Goal: Task Accomplishment & Management: Manage account settings

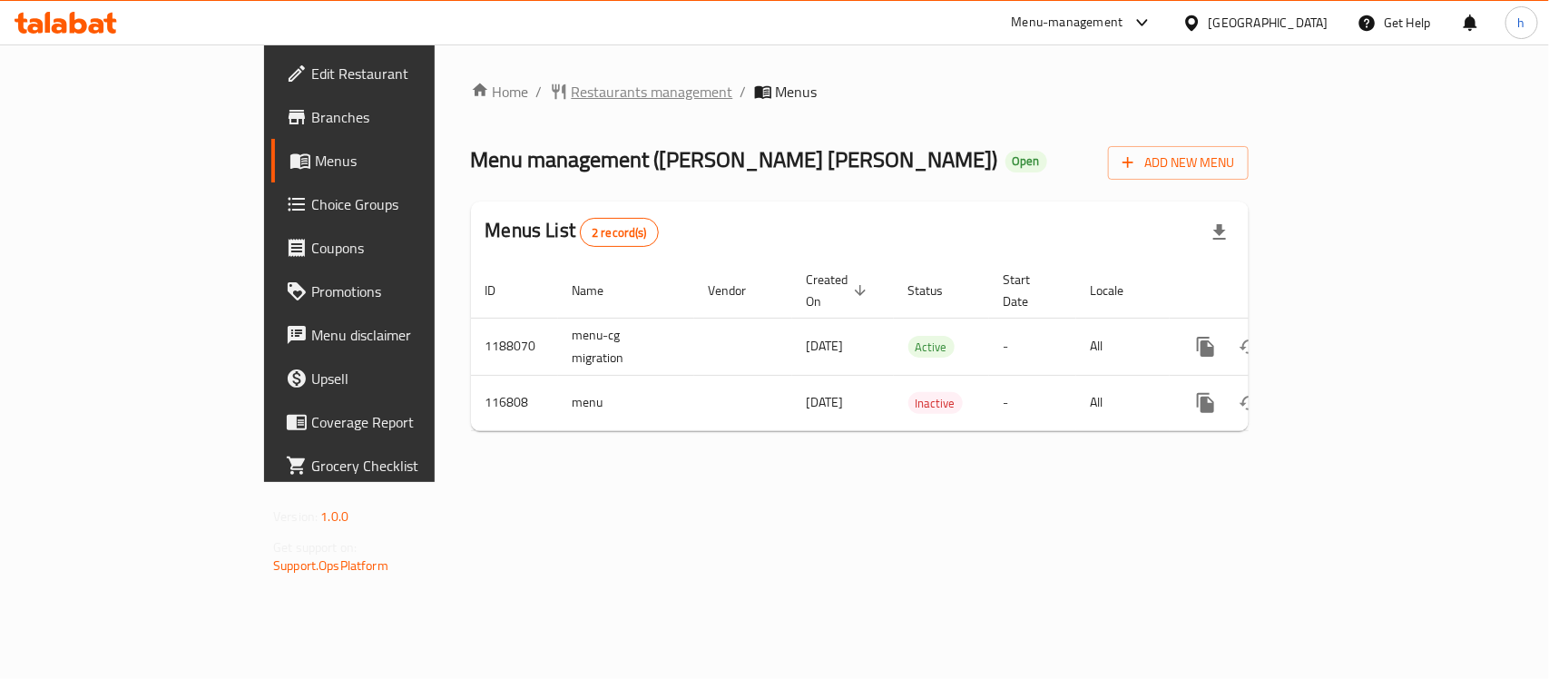
click at [572, 91] on span "Restaurants management" at bounding box center [653, 92] width 162 height 22
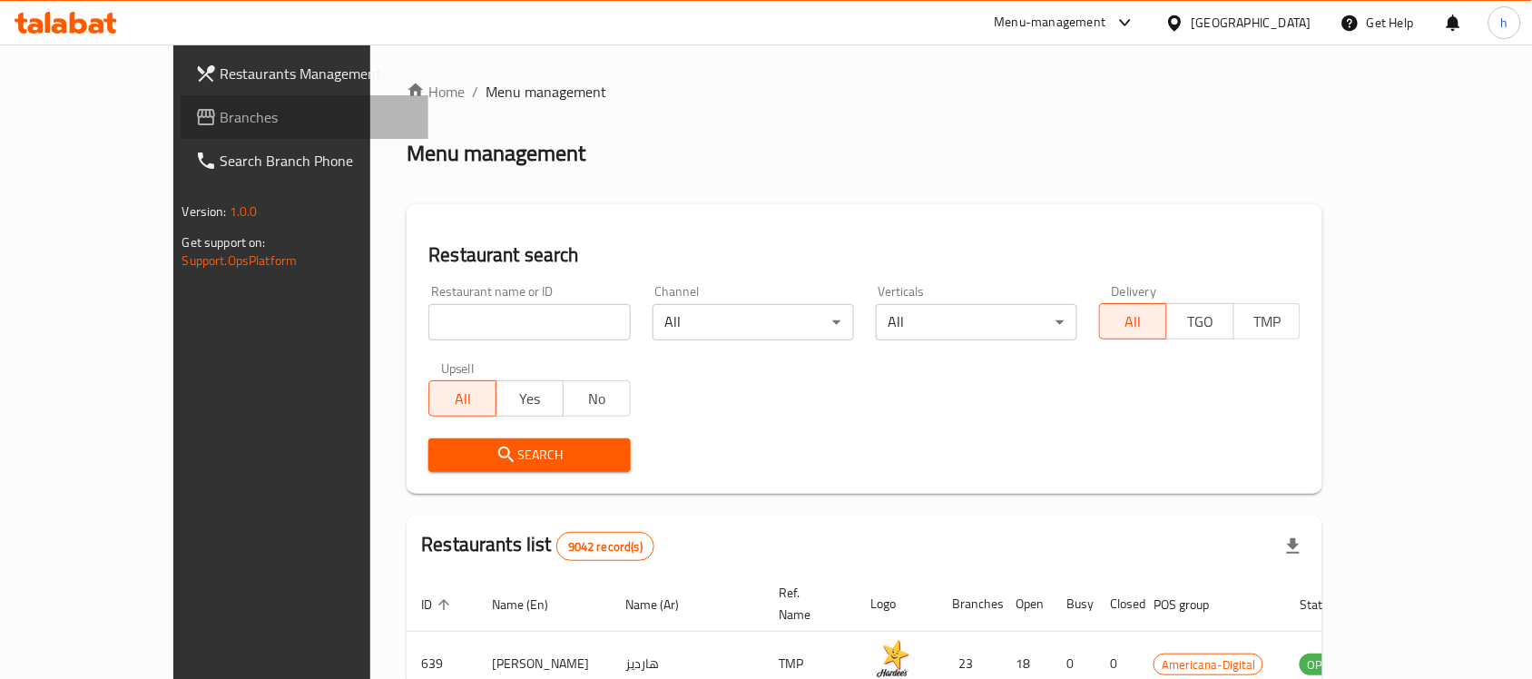
click at [221, 124] on span "Branches" at bounding box center [318, 117] width 194 height 22
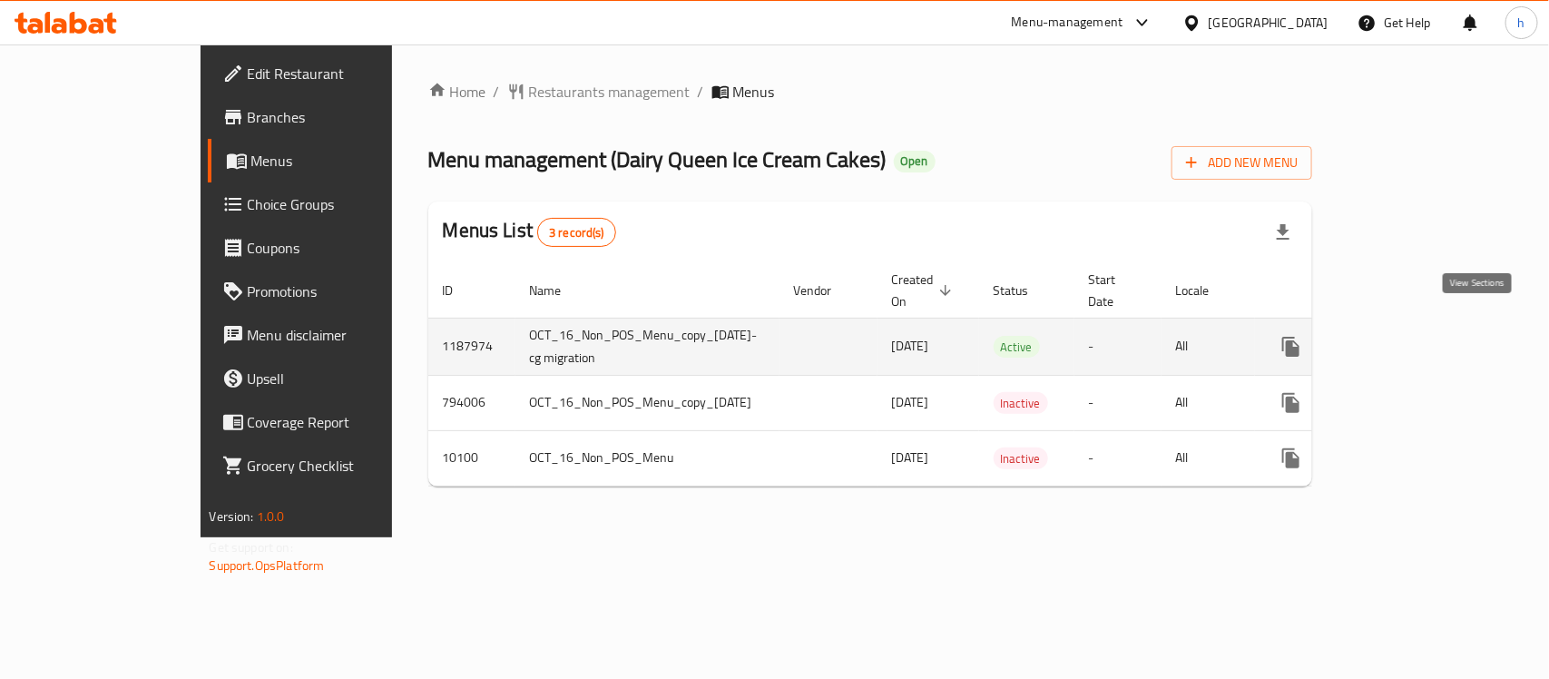
click at [1433, 336] on icon "enhanced table" at bounding box center [1422, 347] width 22 height 22
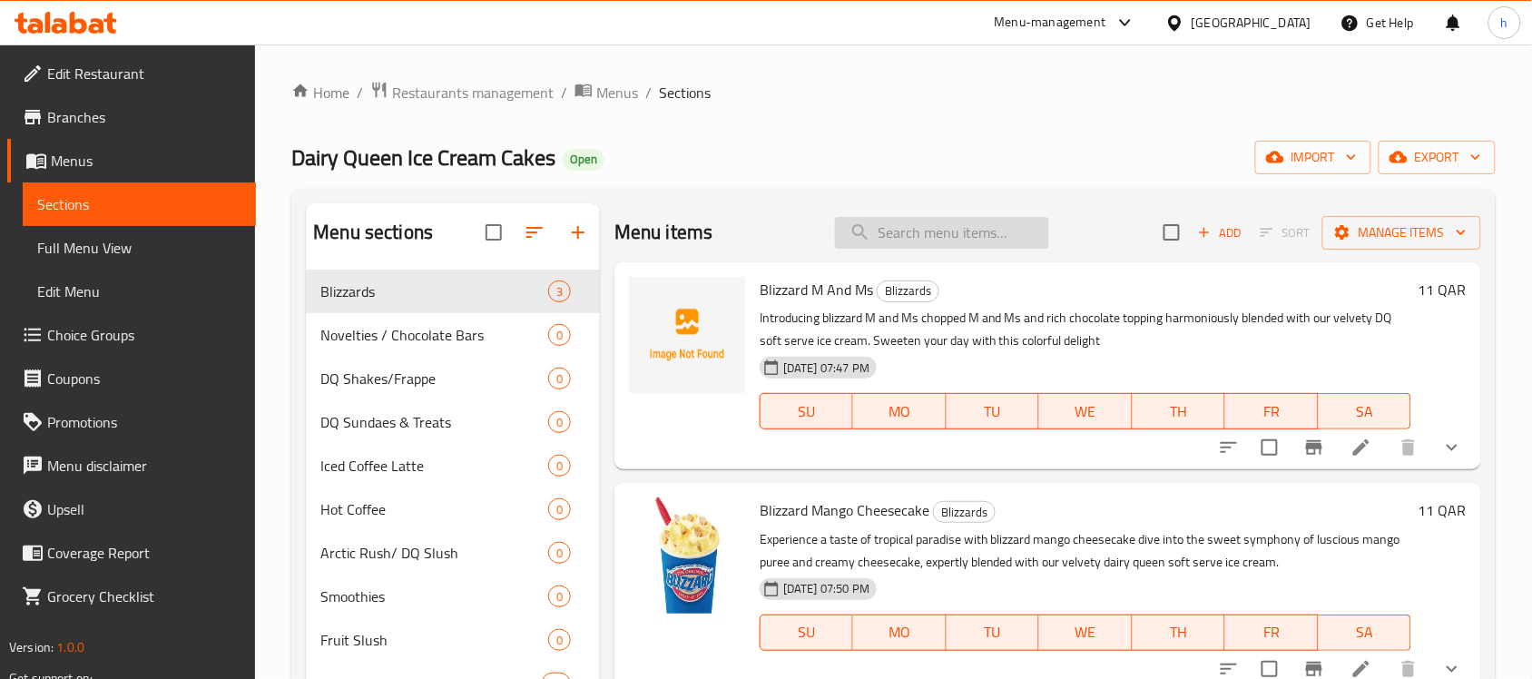
click at [913, 242] on input "search" at bounding box center [942, 233] width 214 height 32
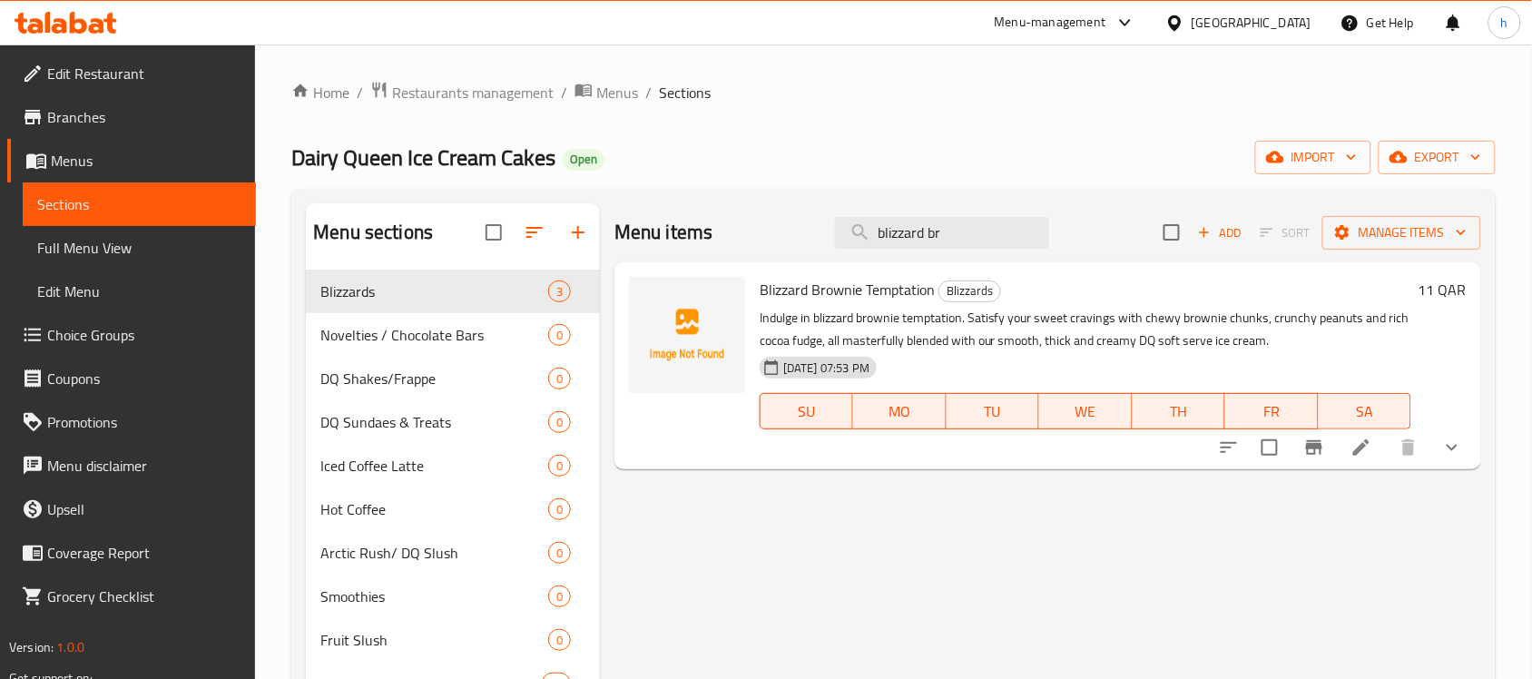
type input "blizzard br"
click at [1364, 450] on icon at bounding box center [1361, 447] width 22 height 22
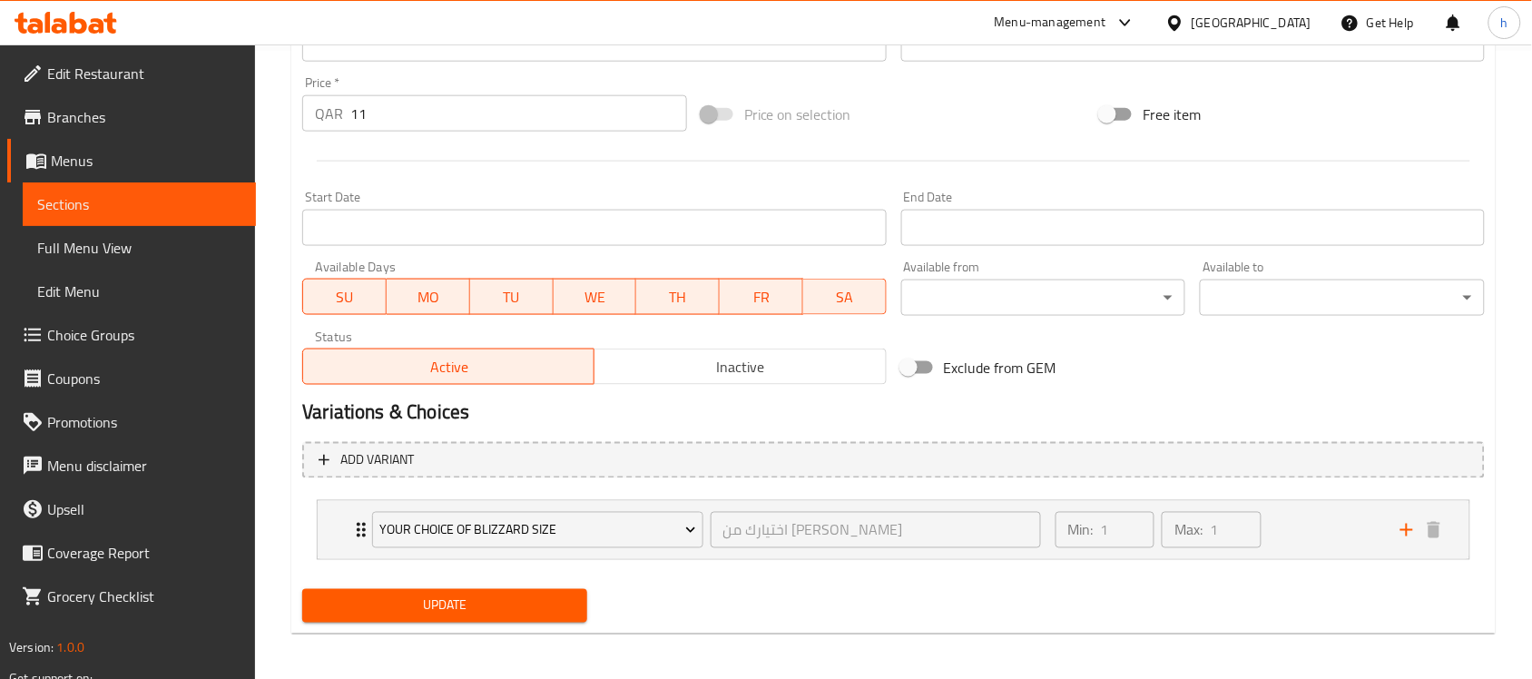
scroll to position [632, 0]
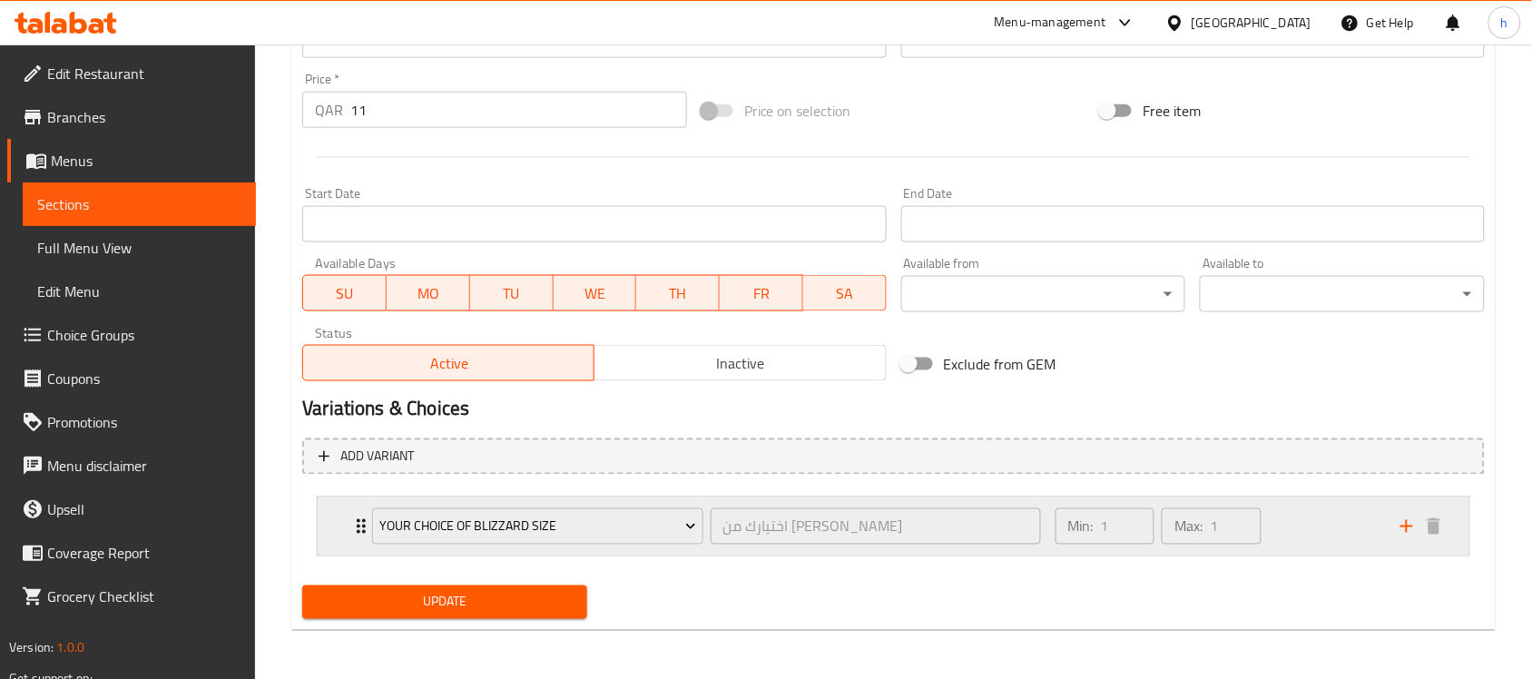
click at [1326, 528] on div "Min: 1 ​ Max: 1 ​" at bounding box center [1216, 526] width 345 height 58
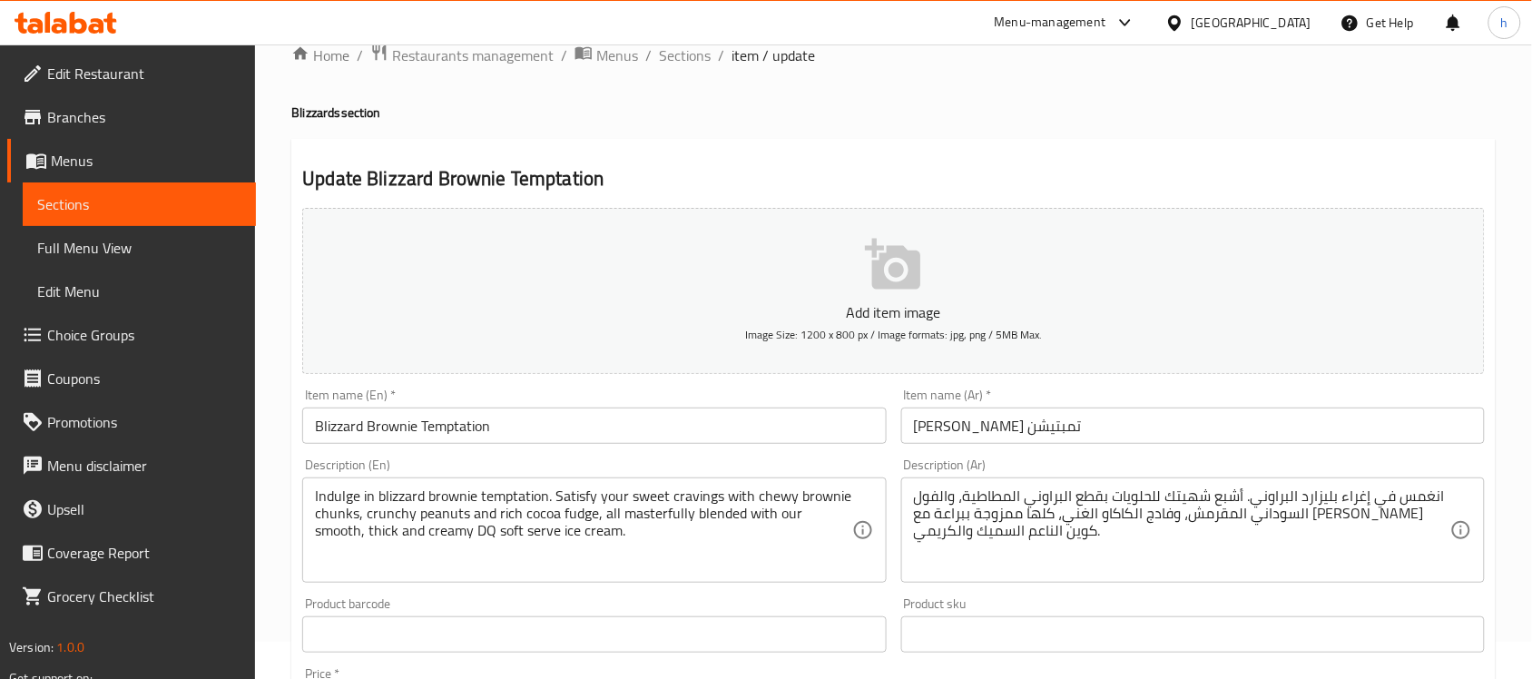
scroll to position [0, 0]
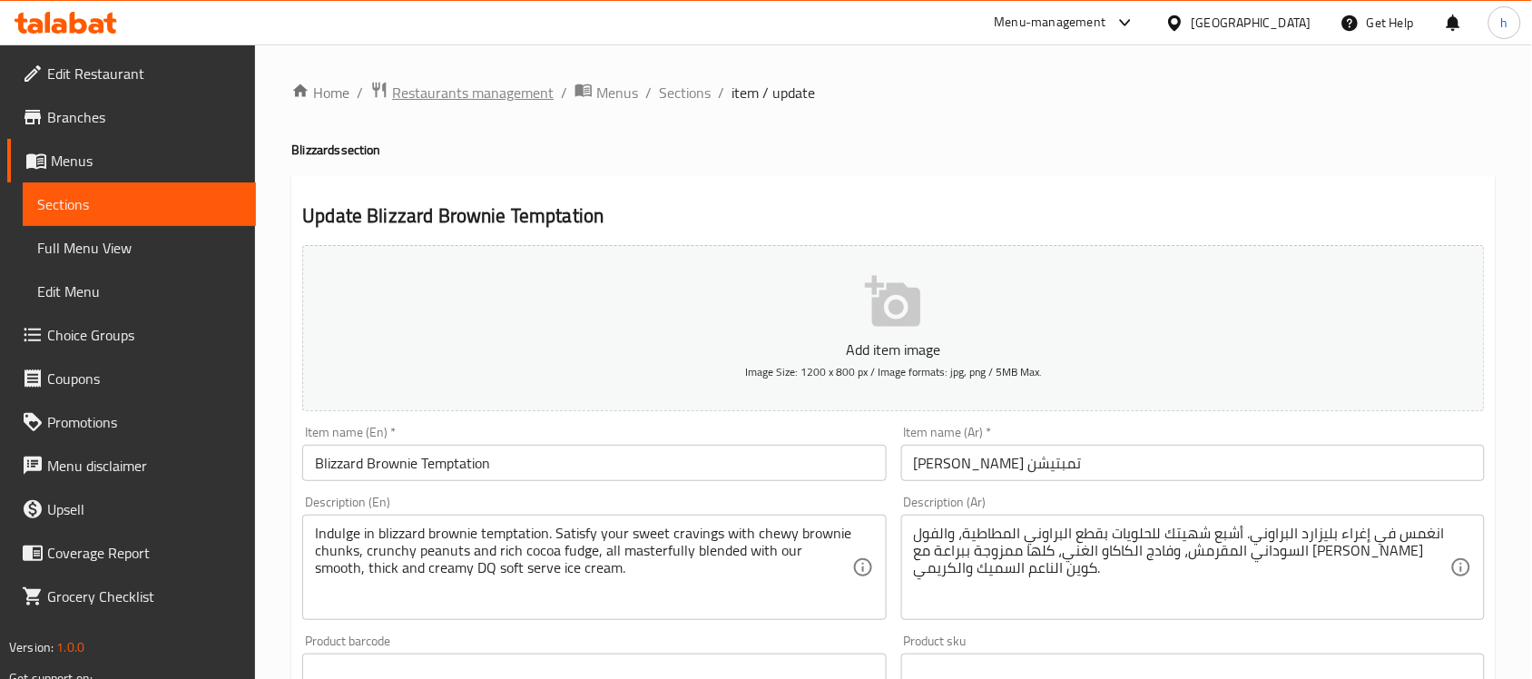
click at [496, 82] on span "Restaurants management" at bounding box center [473, 93] width 162 height 22
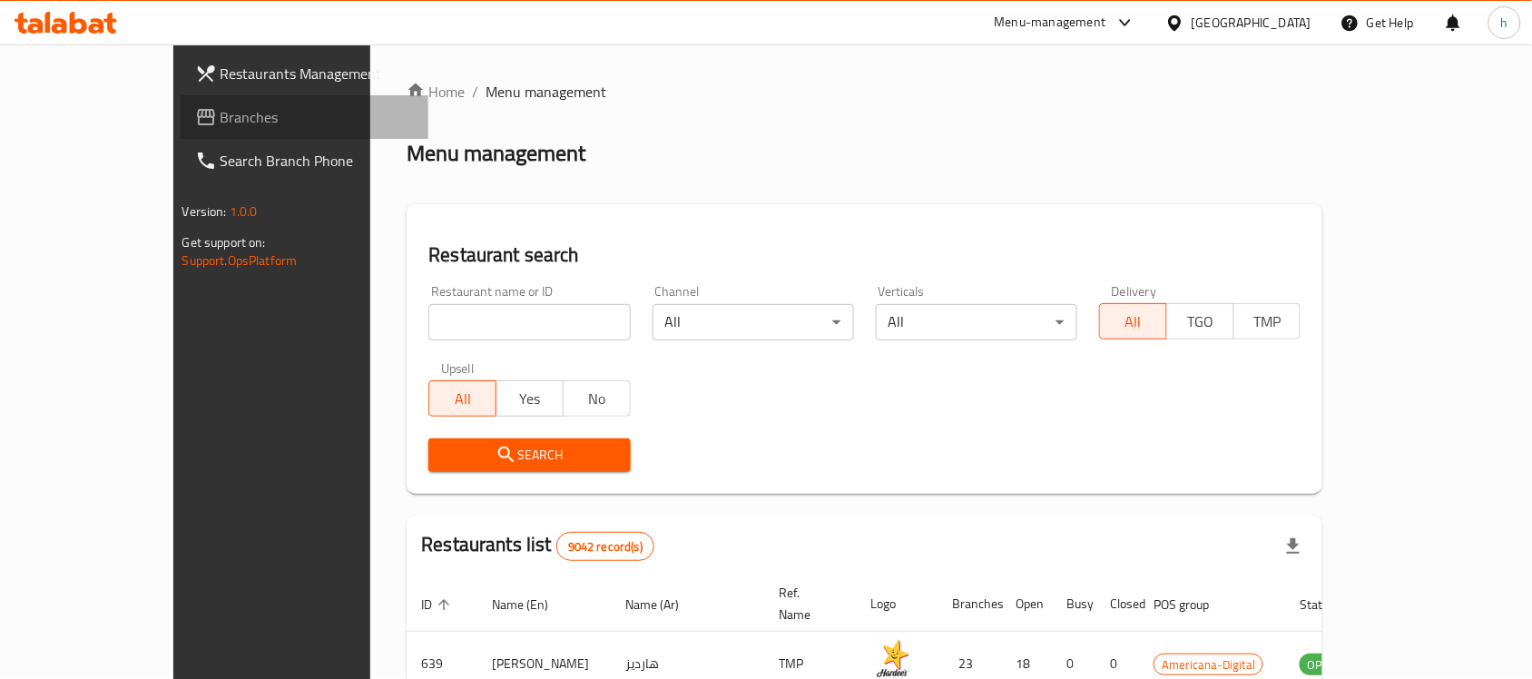
click at [181, 136] on link "Branches" at bounding box center [305, 117] width 249 height 44
click at [221, 123] on span "Branches" at bounding box center [318, 117] width 194 height 22
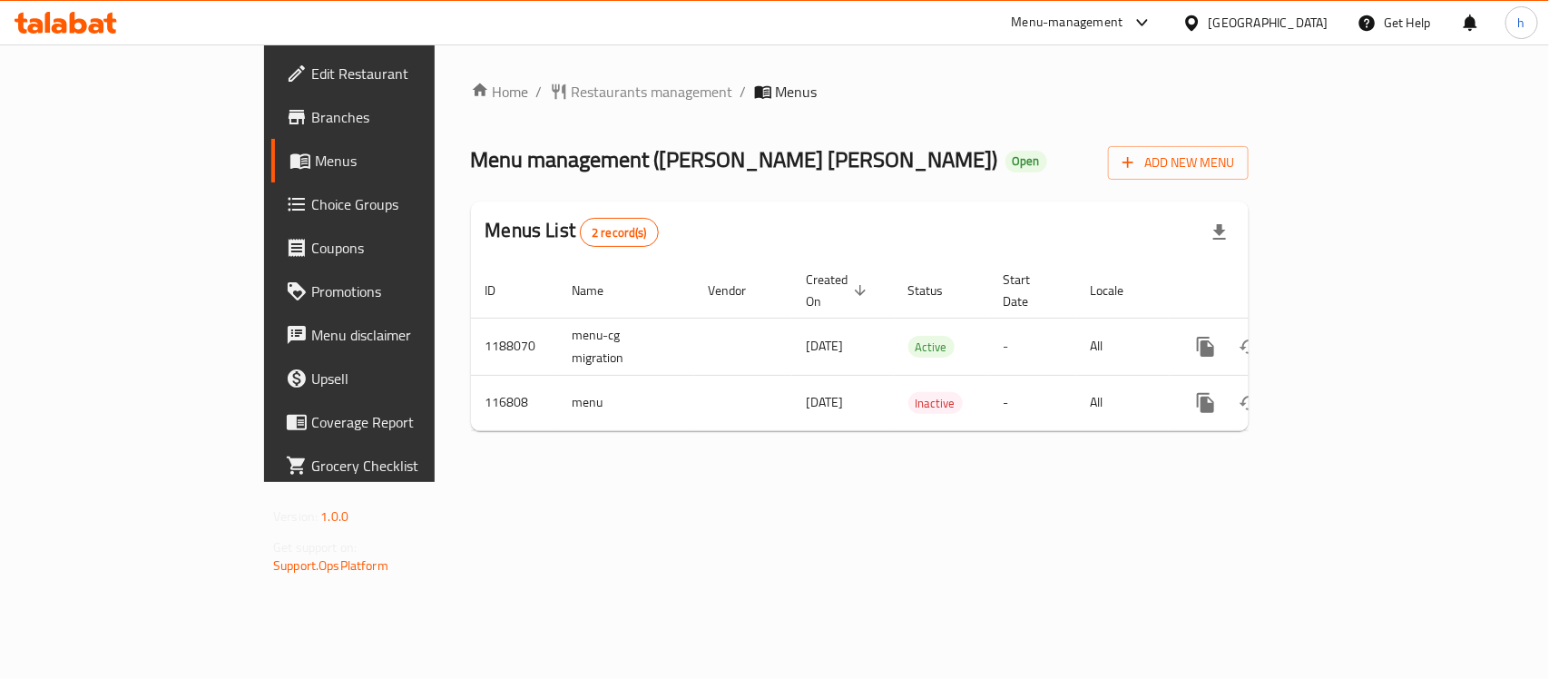
click at [1304, 21] on div "Qatar" at bounding box center [1269, 23] width 120 height 20
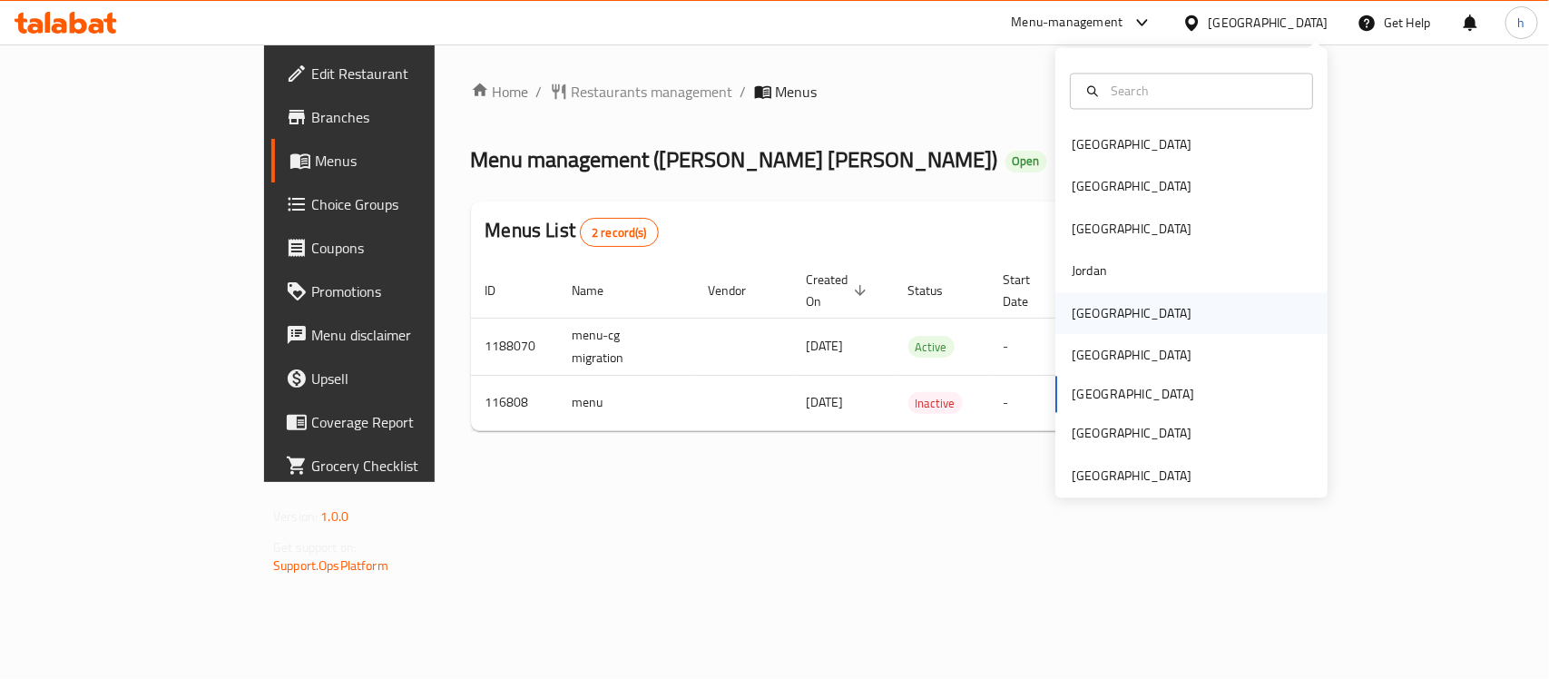
click at [1134, 323] on div "[GEOGRAPHIC_DATA]" at bounding box center [1191, 313] width 272 height 42
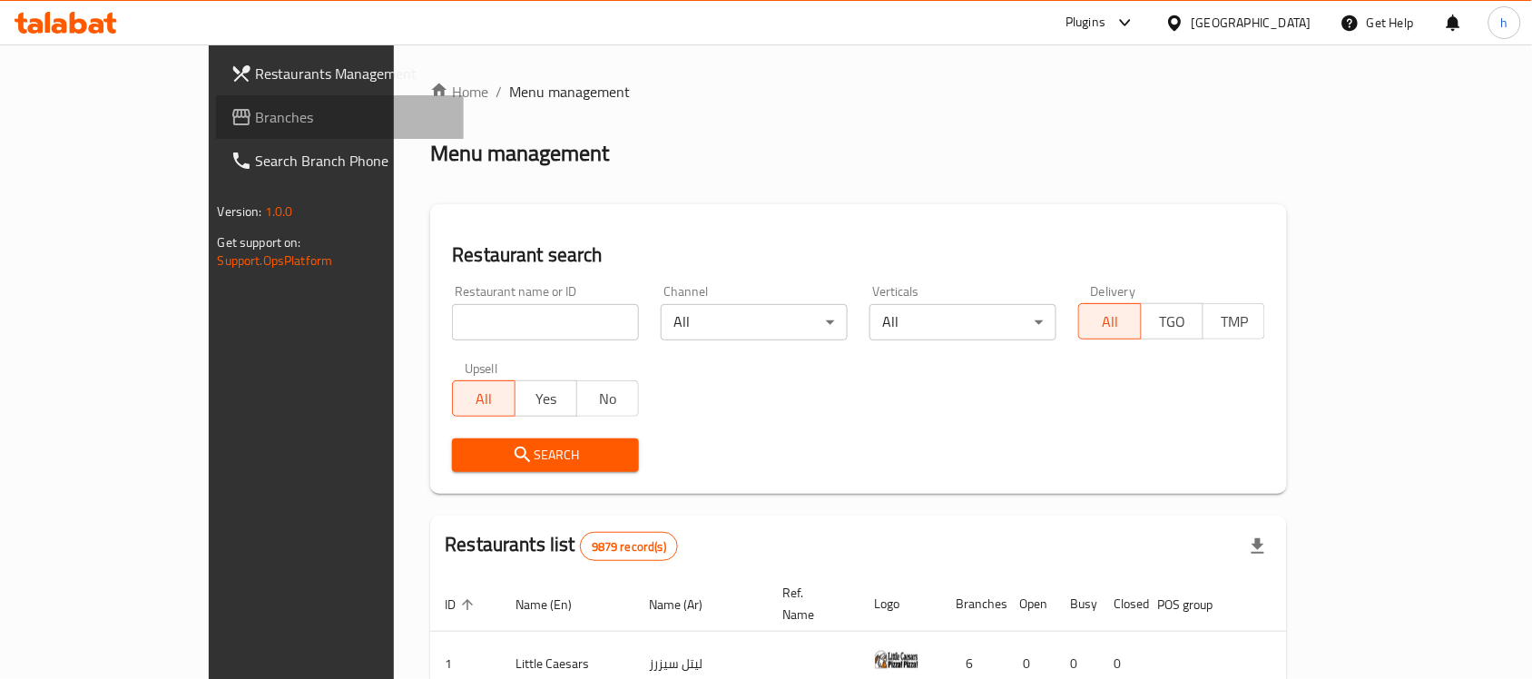
click at [256, 111] on span "Branches" at bounding box center [353, 117] width 194 height 22
